Goal: Information Seeking & Learning: Learn about a topic

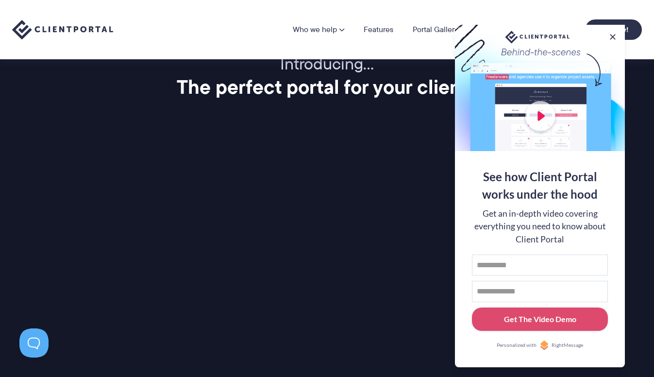
scroll to position [1172, 0]
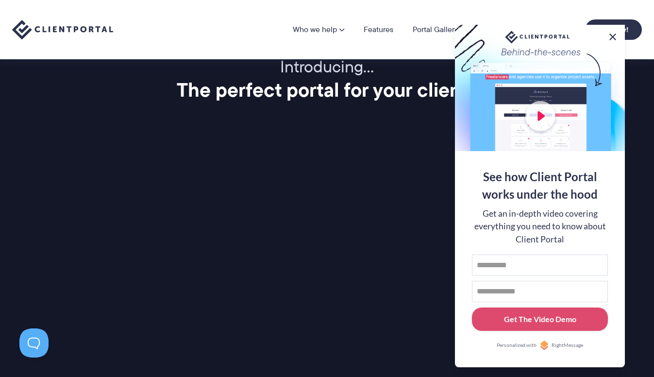
click at [614, 34] on button at bounding box center [613, 37] width 12 height 12
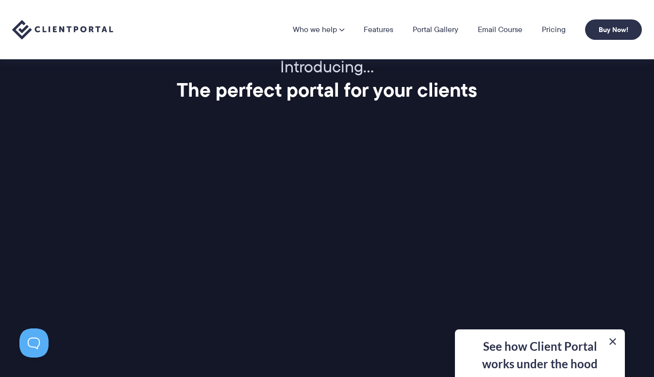
click at [609, 339] on button at bounding box center [613, 341] width 12 height 12
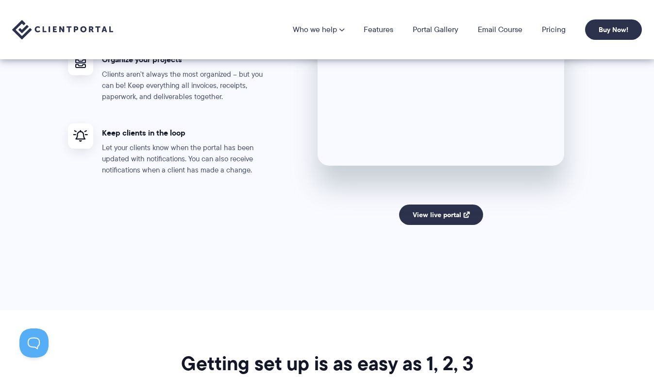
scroll to position [1693, 0]
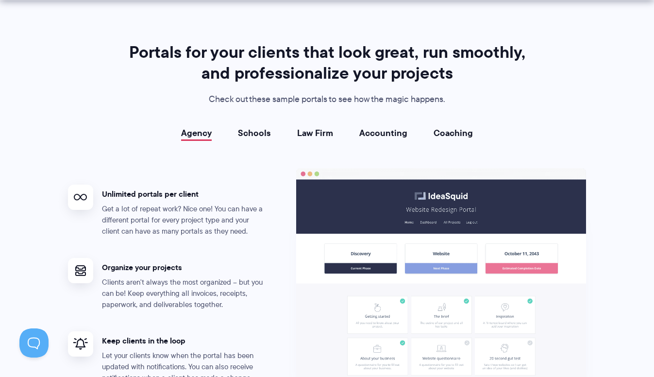
scroll to position [1714, 0]
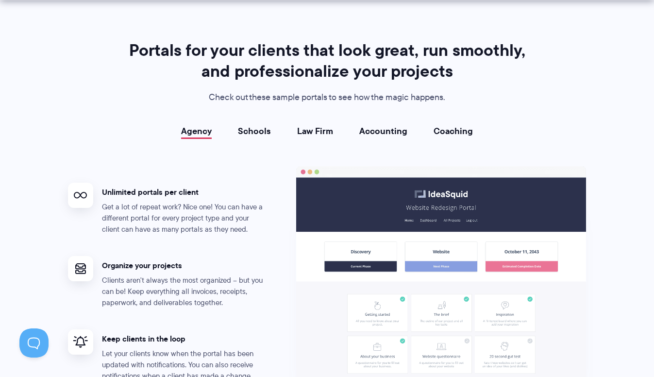
click at [439, 130] on link "Coaching" at bounding box center [452, 131] width 39 height 10
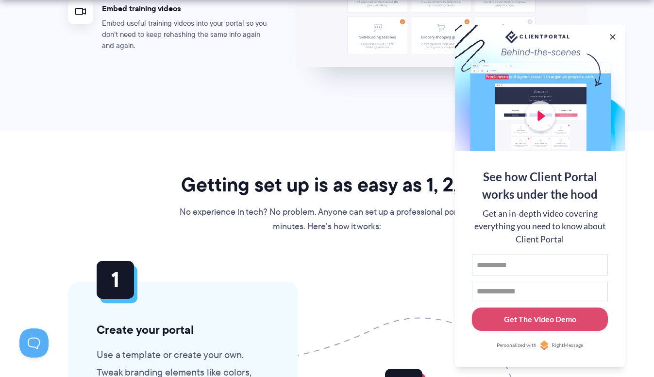
scroll to position [2049, 0]
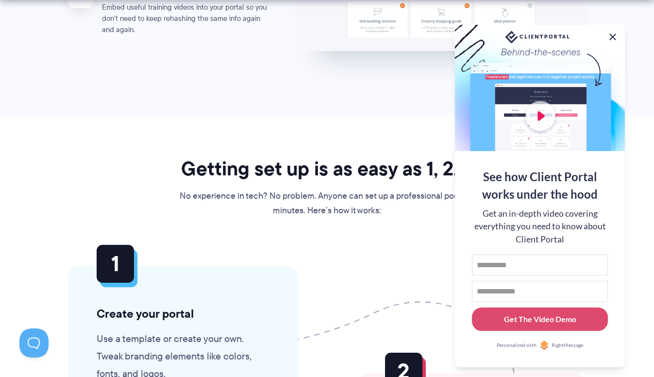
click at [613, 34] on button at bounding box center [613, 37] width 12 height 12
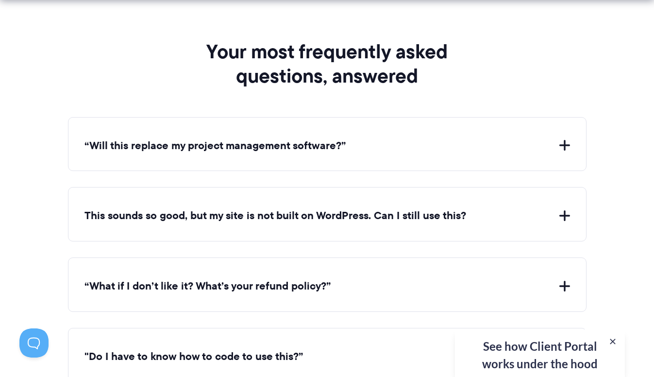
scroll to position [3448, 0]
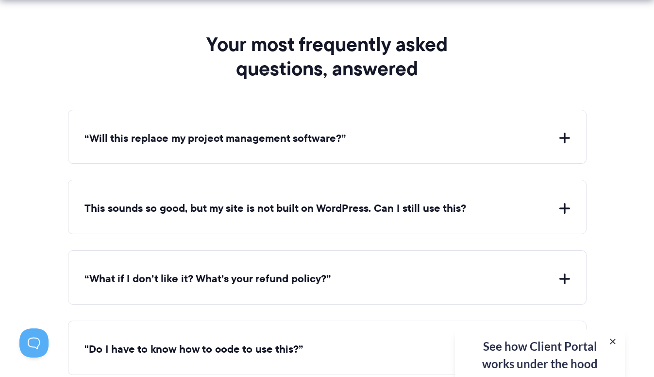
click at [105, 145] on div "“Will this replace my project management software?” Client Portal doesn't repla…" at bounding box center [327, 137] width 518 height 54
click at [567, 134] on button "“Will this replace my project management software?”" at bounding box center [326, 138] width 485 height 15
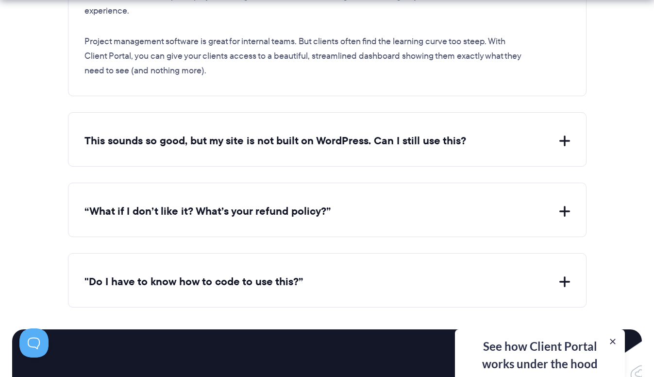
scroll to position [3625, 0]
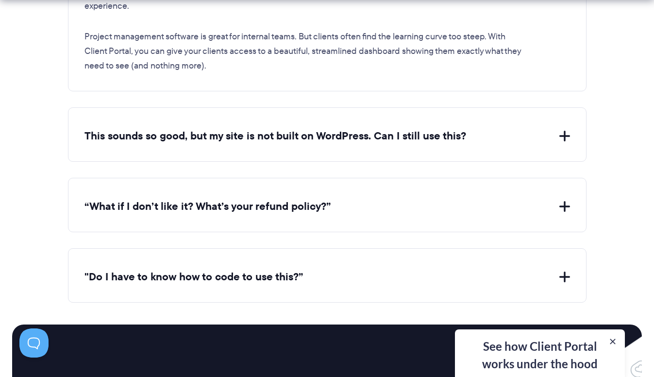
click at [359, 129] on button "This sounds so good, but my site is not built on WordPress. Can I still use thi…" at bounding box center [326, 136] width 485 height 15
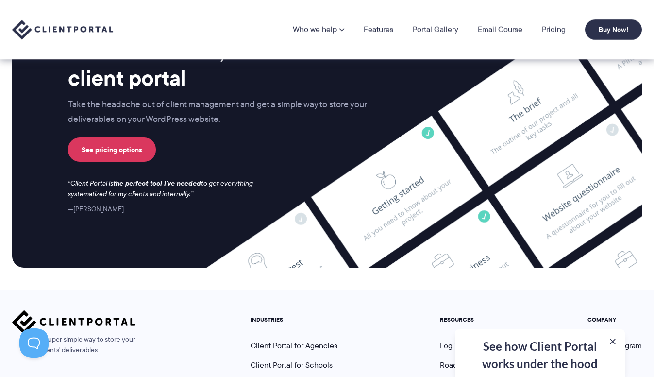
scroll to position [4053, 0]
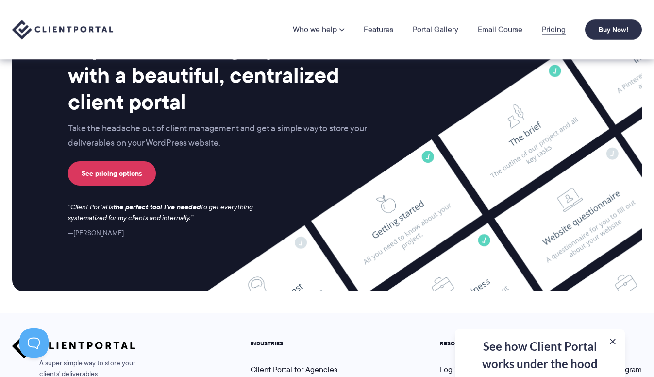
click at [556, 26] on link "Pricing" at bounding box center [554, 30] width 24 height 8
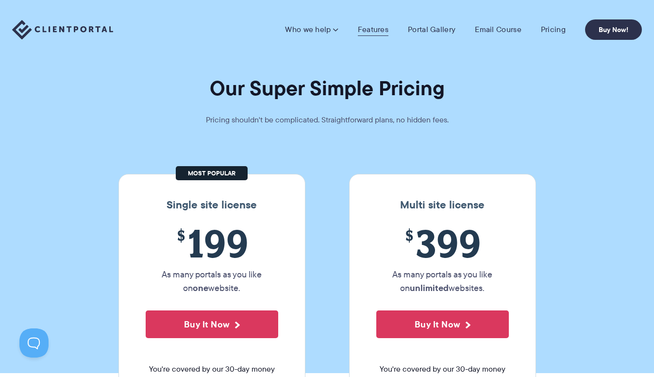
click at [372, 34] on link "Features" at bounding box center [373, 30] width 31 height 10
